Goal: Task Accomplishment & Management: Use online tool/utility

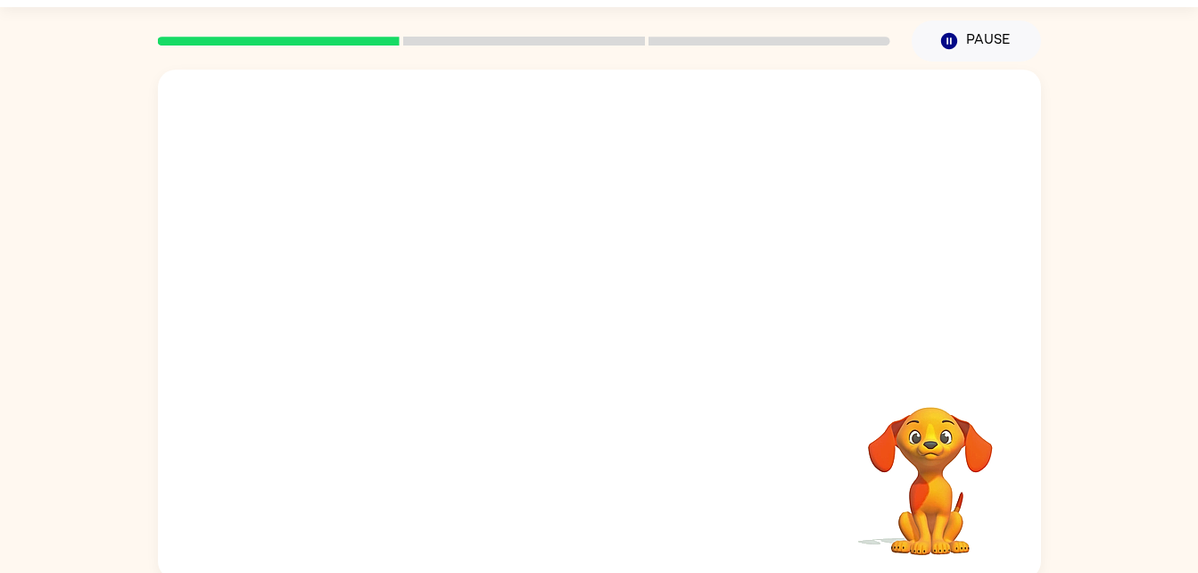
scroll to position [36, 0]
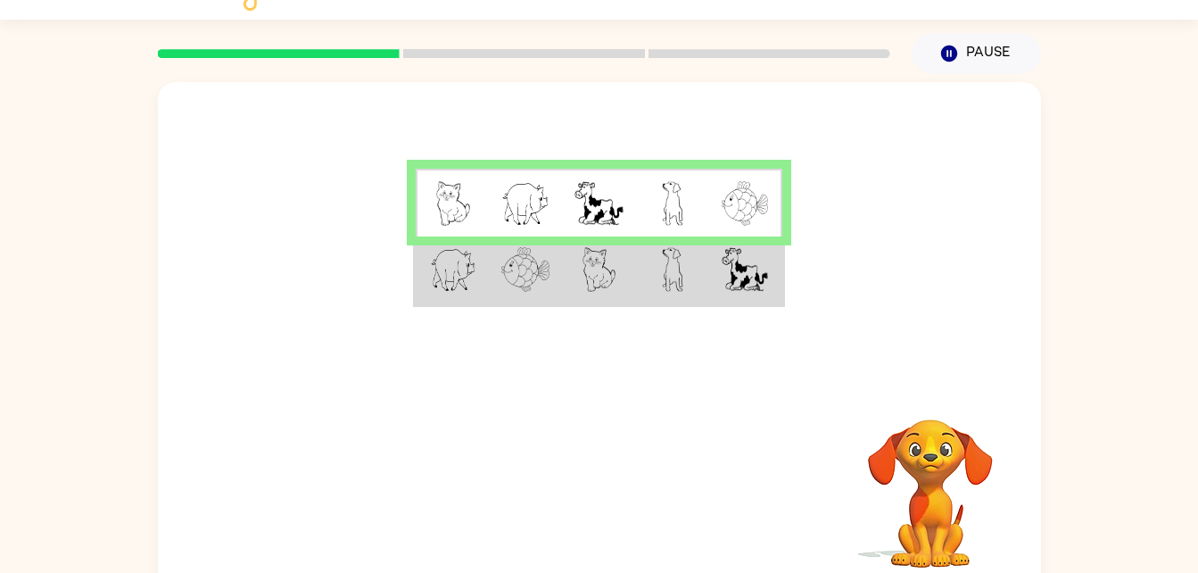
click at [587, 210] on img at bounding box center [599, 203] width 48 height 45
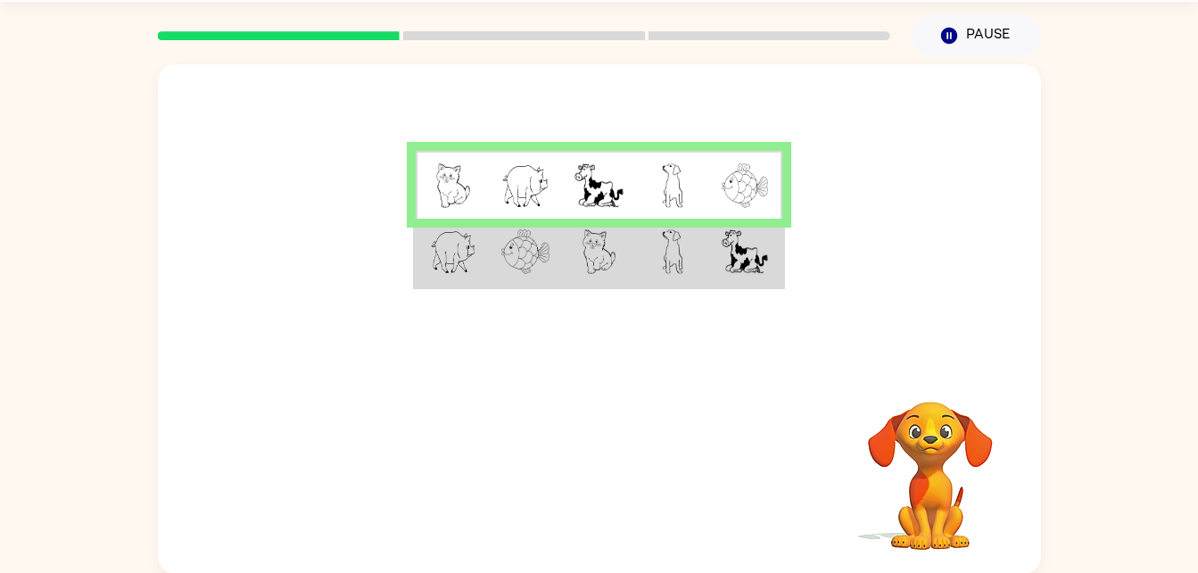
scroll to position [54, 0]
click at [730, 260] on img at bounding box center [745, 250] width 46 height 45
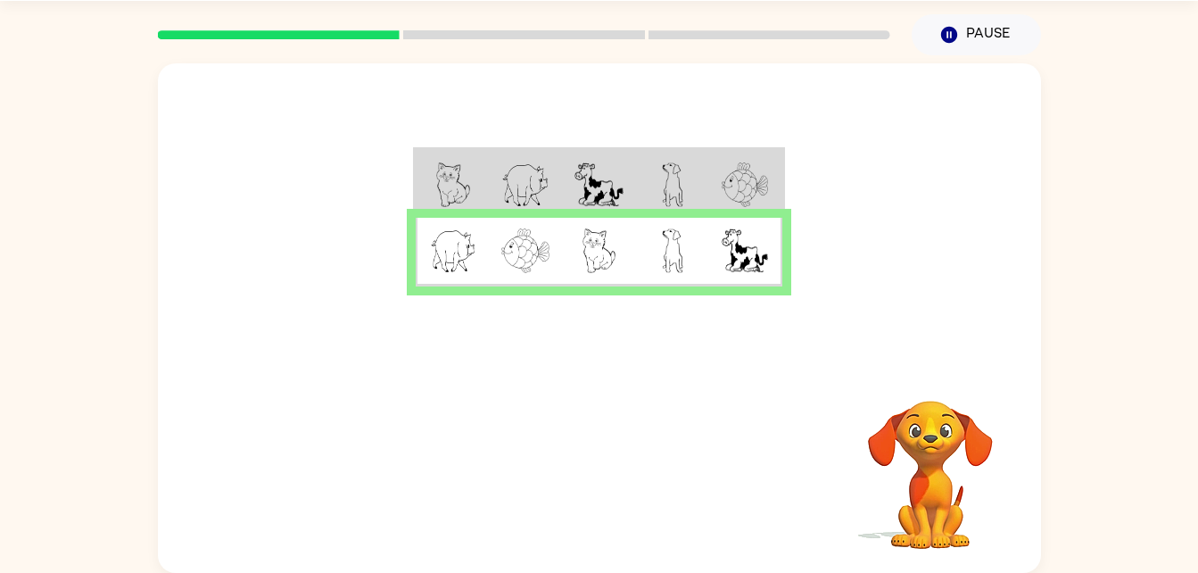
click at [640, 186] on td at bounding box center [672, 184] width 73 height 69
click at [637, 450] on button "button" at bounding box center [599, 472] width 114 height 65
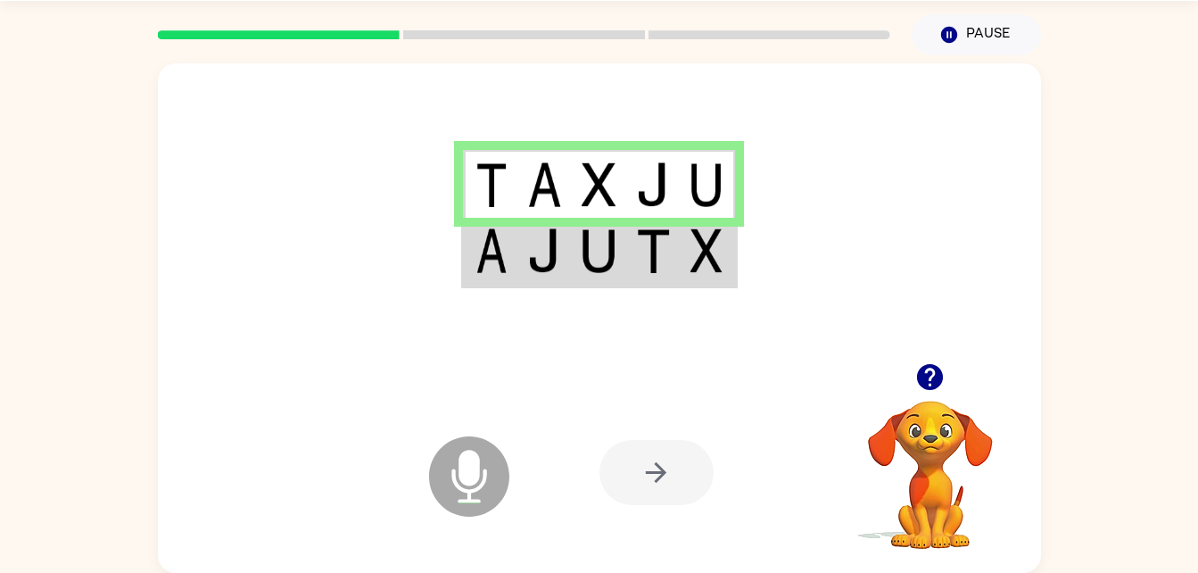
click at [695, 251] on img at bounding box center [707, 250] width 32 height 45
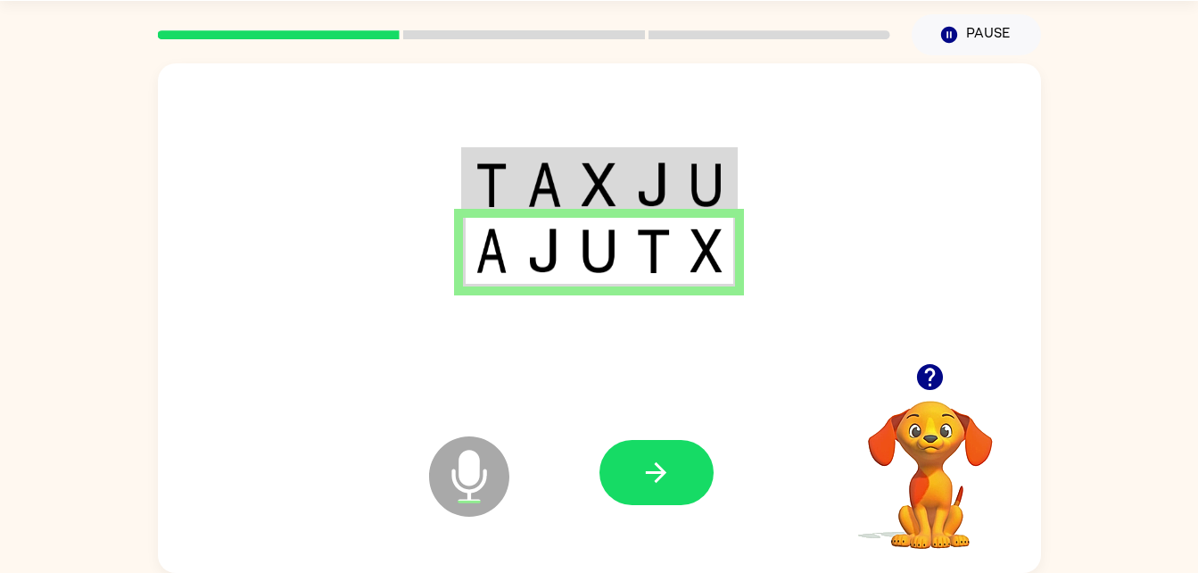
click at [673, 151] on td at bounding box center [653, 184] width 54 height 69
click at [709, 178] on img at bounding box center [707, 184] width 32 height 45
click at [673, 457] on button "button" at bounding box center [657, 472] width 114 height 65
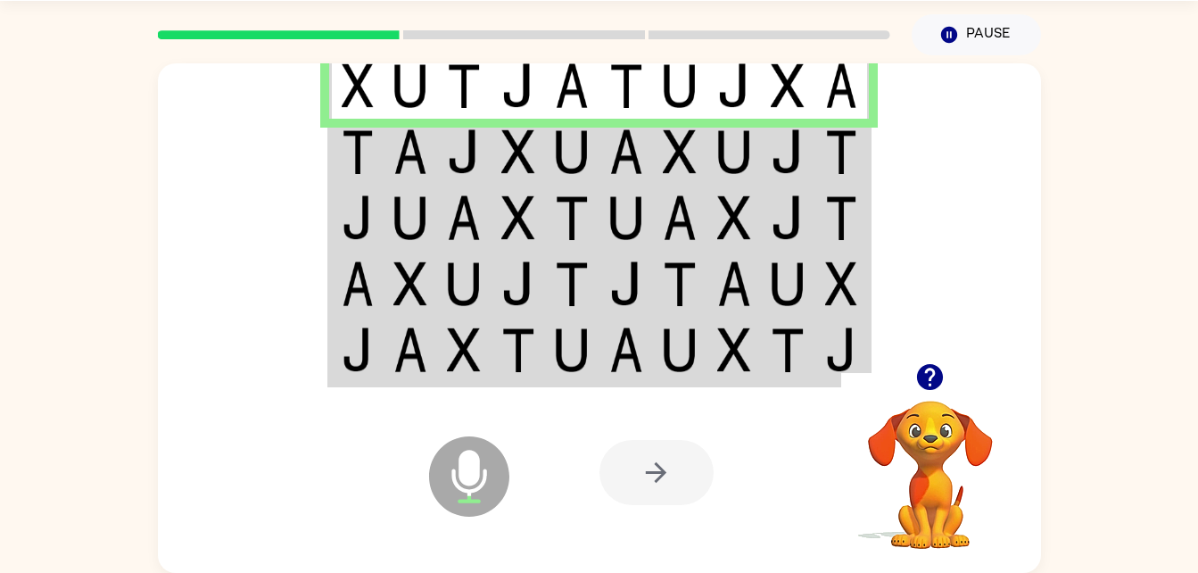
click at [750, 66] on img at bounding box center [734, 85] width 34 height 45
click at [667, 480] on div at bounding box center [657, 472] width 114 height 65
click at [659, 153] on td at bounding box center [680, 152] width 54 height 66
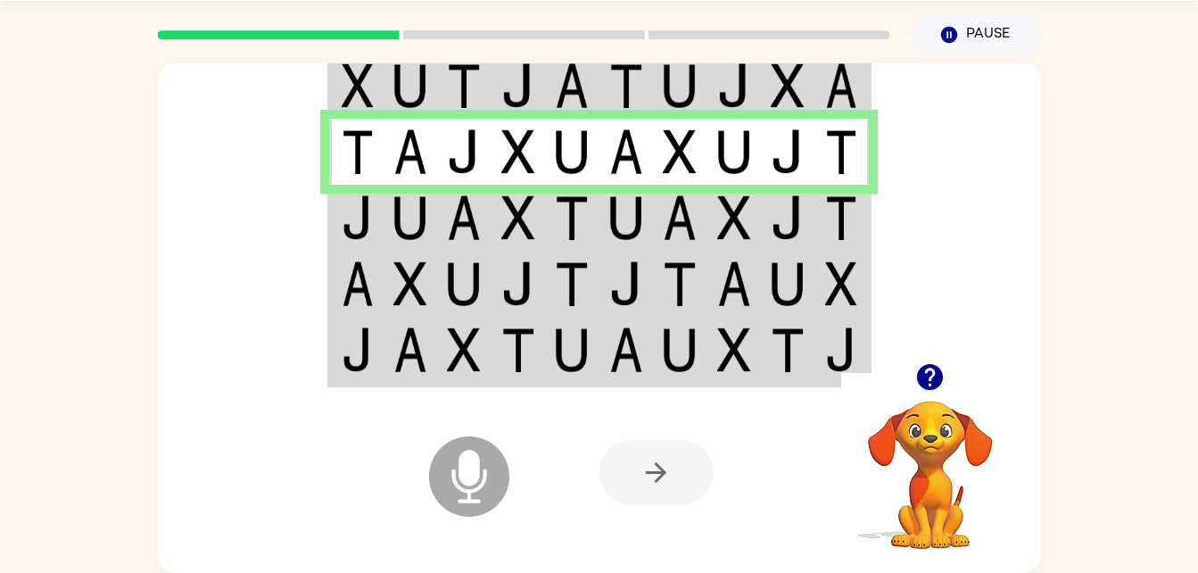
click at [480, 463] on icon at bounding box center [469, 476] width 80 height 80
click at [584, 498] on icon "Microphone The Microphone is here when it is your turn to talk" at bounding box center [559, 499] width 268 height 134
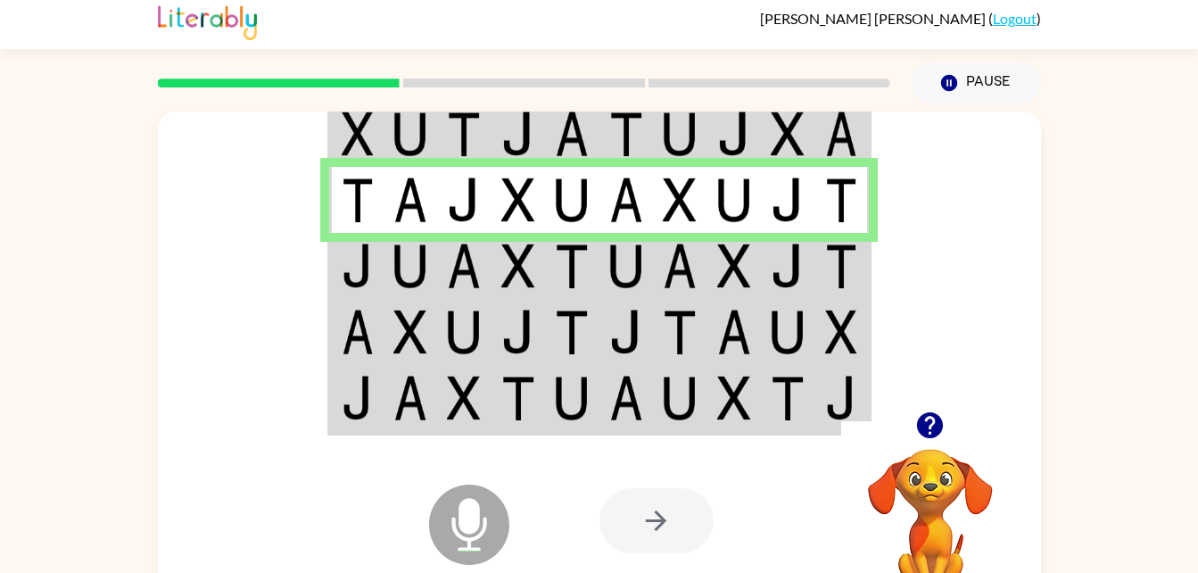
scroll to position [0, 0]
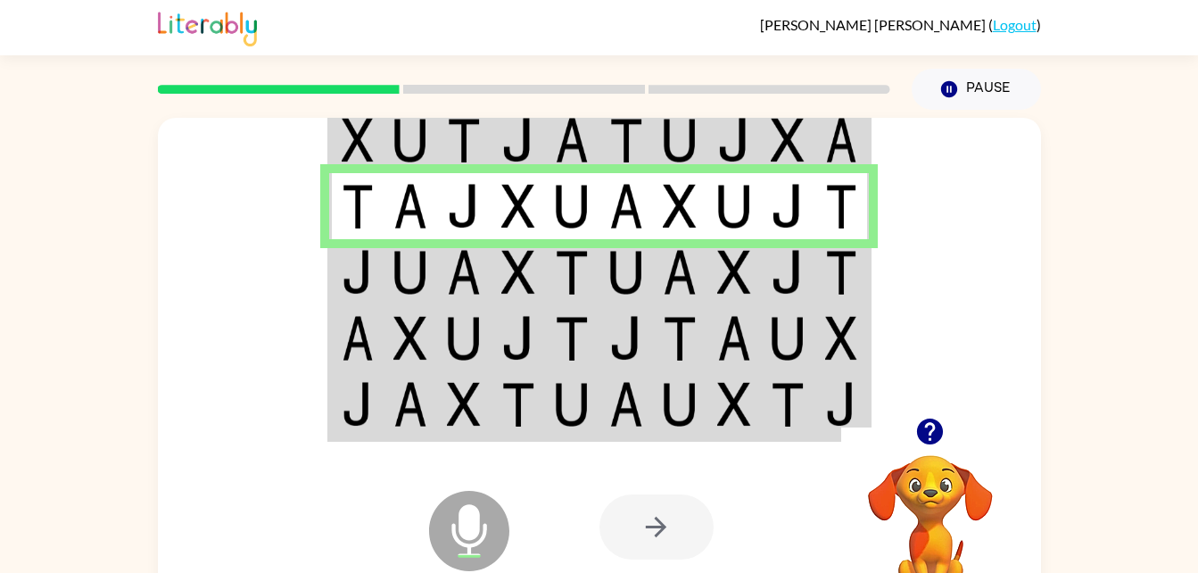
click at [720, 512] on div at bounding box center [731, 526] width 263 height 201
click at [666, 536] on div at bounding box center [657, 526] width 114 height 65
click at [783, 398] on img at bounding box center [788, 404] width 34 height 45
click at [824, 274] on td at bounding box center [843, 272] width 54 height 66
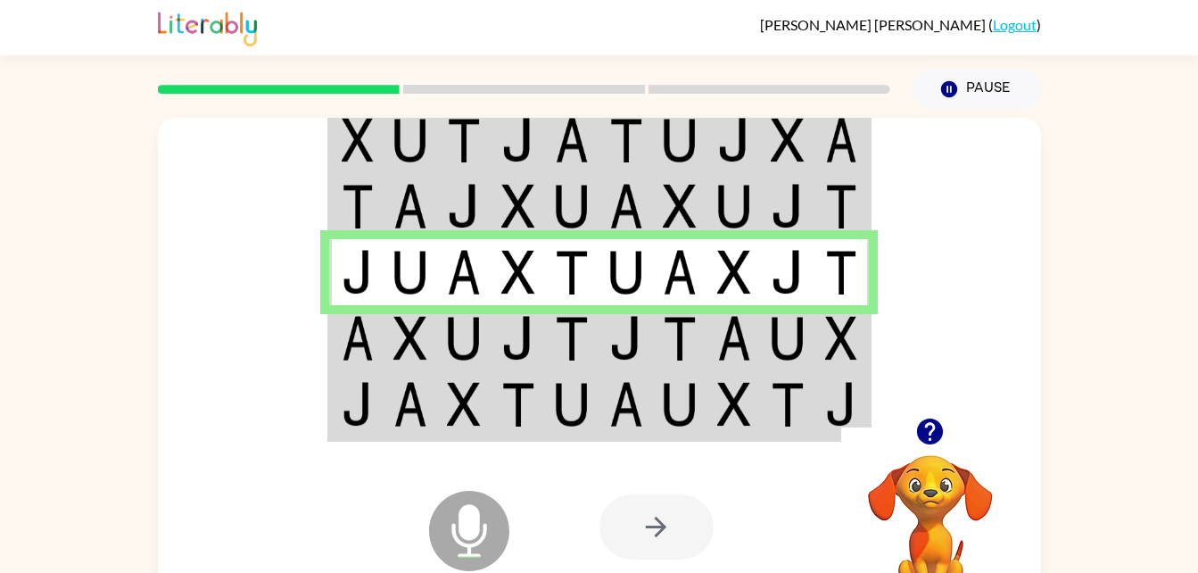
click at [483, 344] on td at bounding box center [464, 338] width 54 height 66
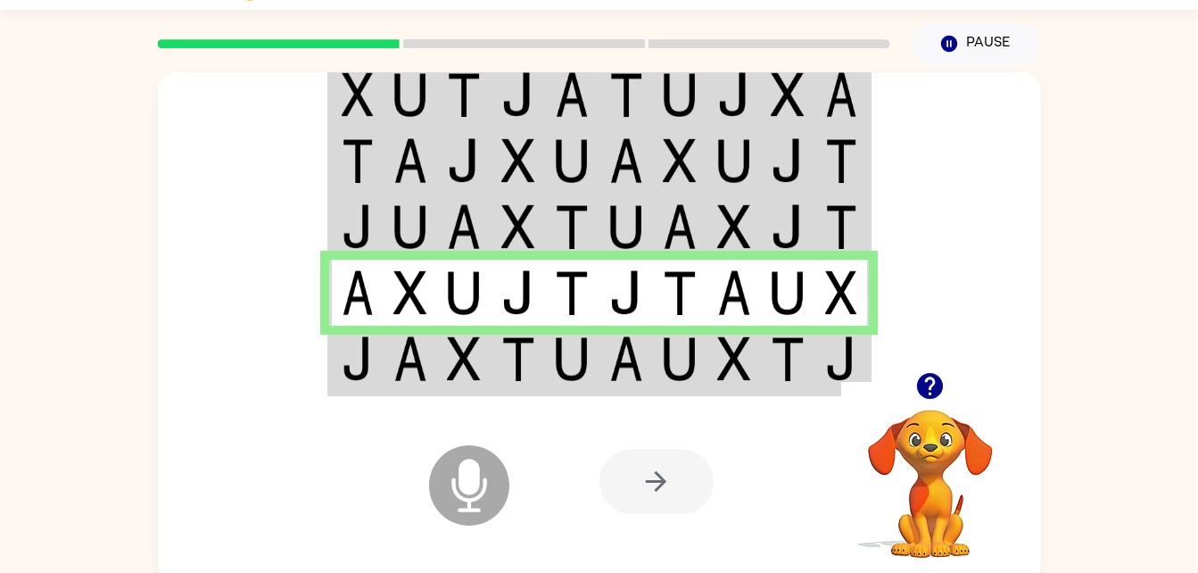
scroll to position [40, 0]
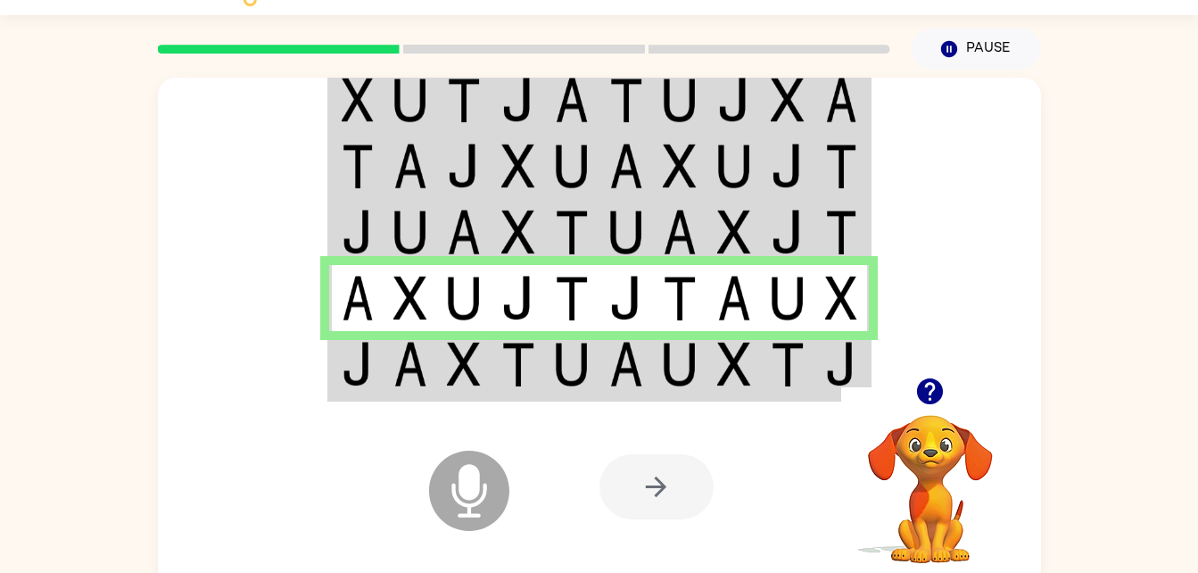
click at [452, 484] on icon "Microphone The Microphone is here when it is your turn to talk" at bounding box center [559, 513] width 268 height 134
click at [613, 470] on div at bounding box center [657, 486] width 114 height 65
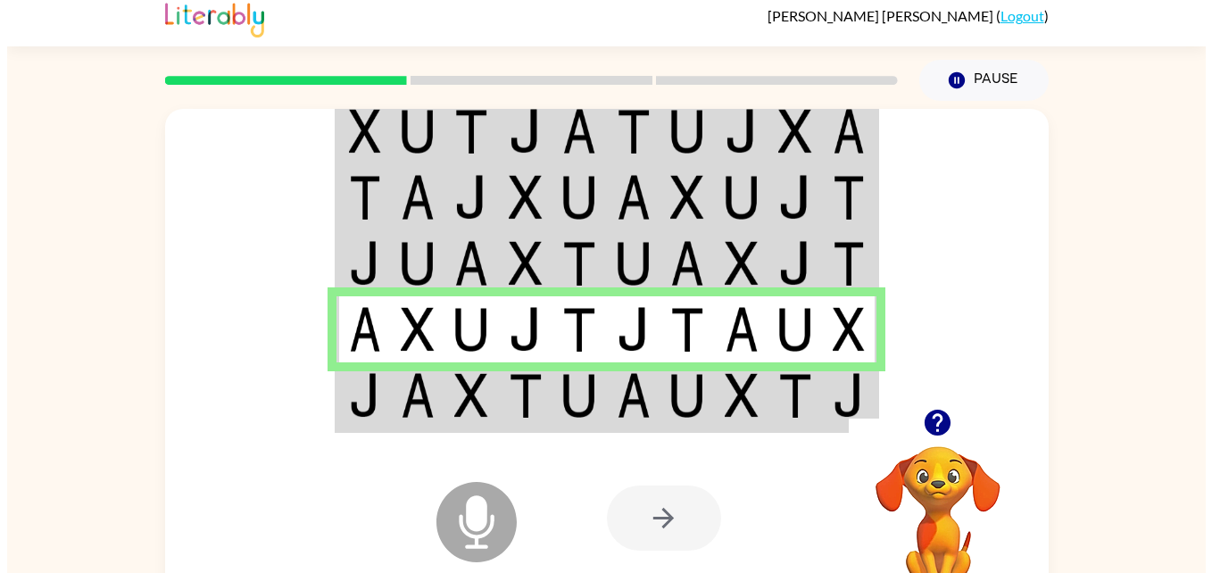
scroll to position [0, 0]
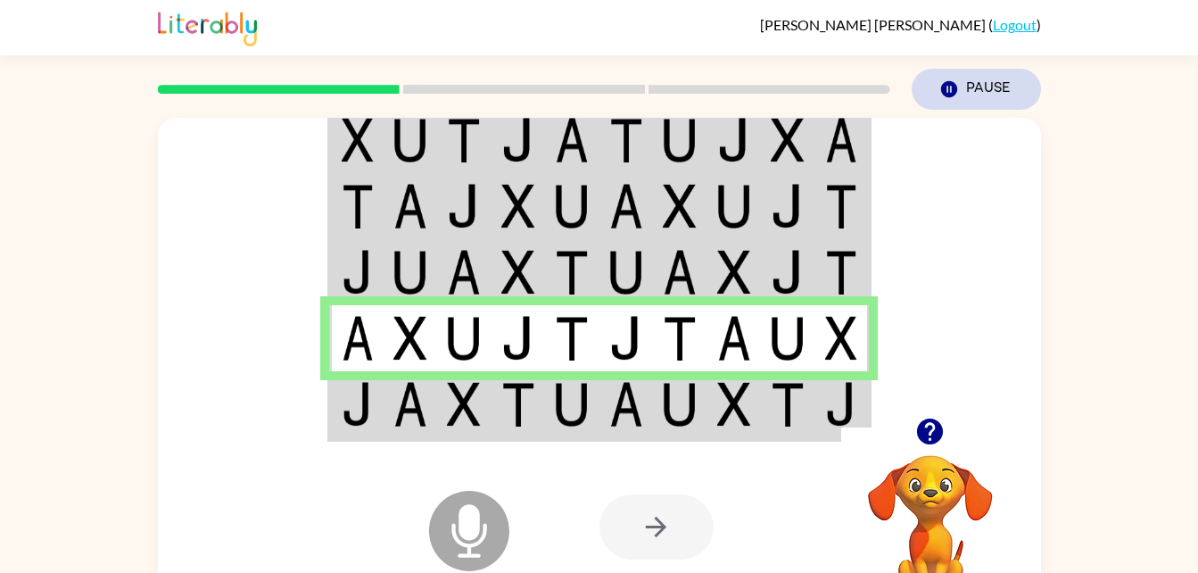
click at [974, 70] on button "Pause Pause" at bounding box center [976, 89] width 129 height 41
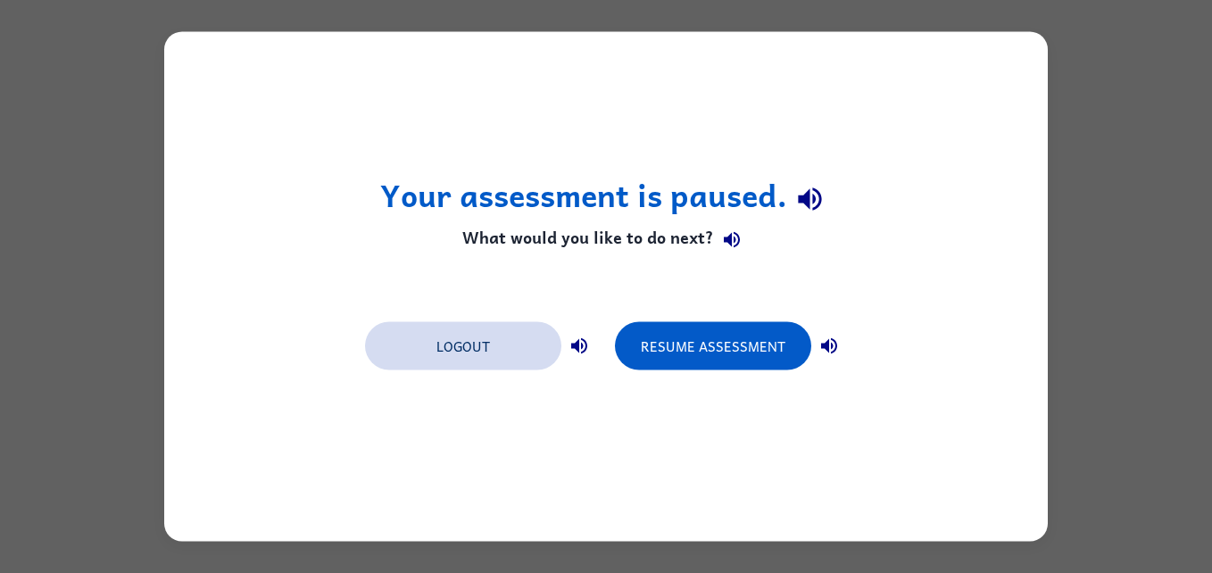
click at [501, 353] on button "Logout" at bounding box center [463, 346] width 196 height 48
